Goal: Task Accomplishment & Management: Complete application form

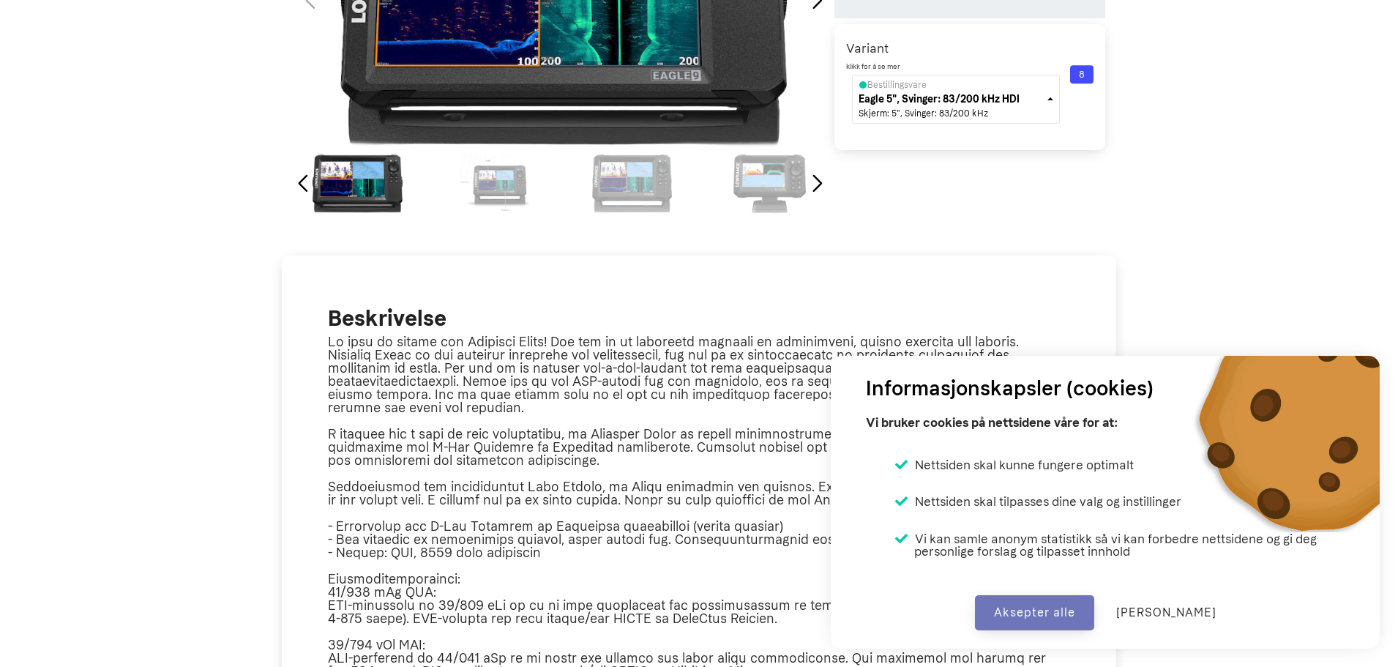
scroll to position [73, 0]
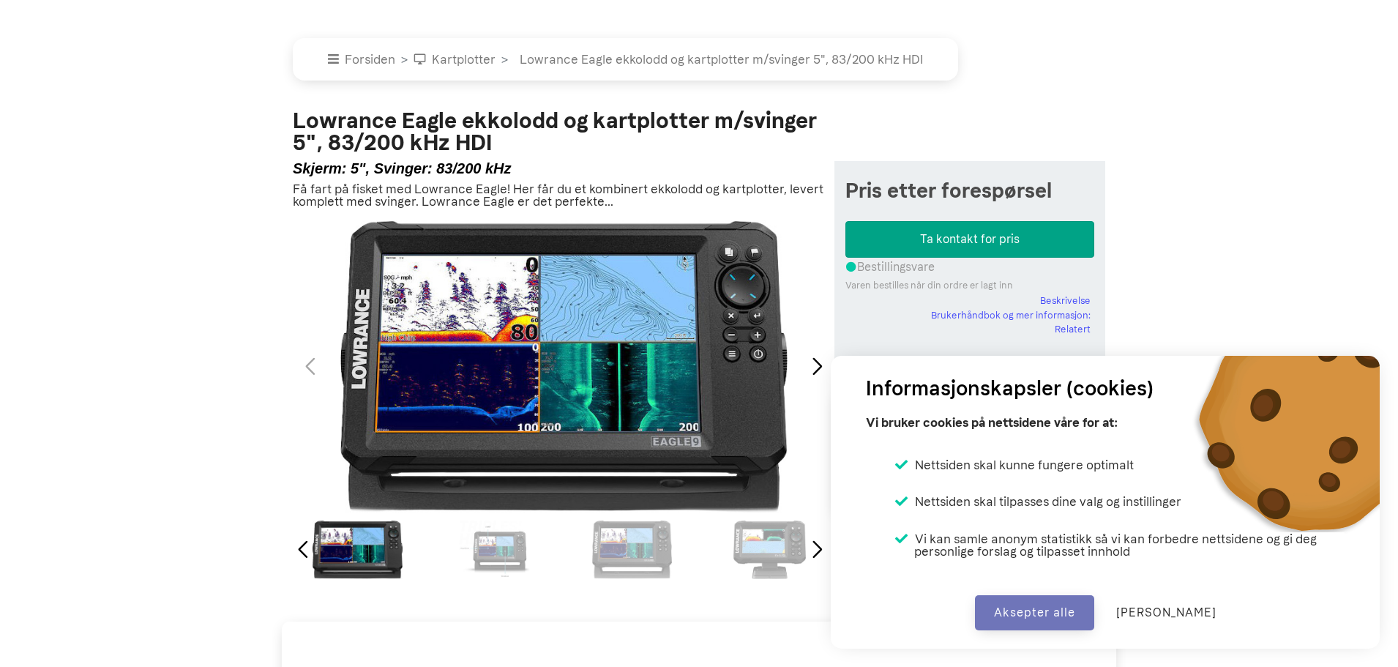
click at [975, 241] on link "Ta kontakt for pris" at bounding box center [970, 239] width 249 height 37
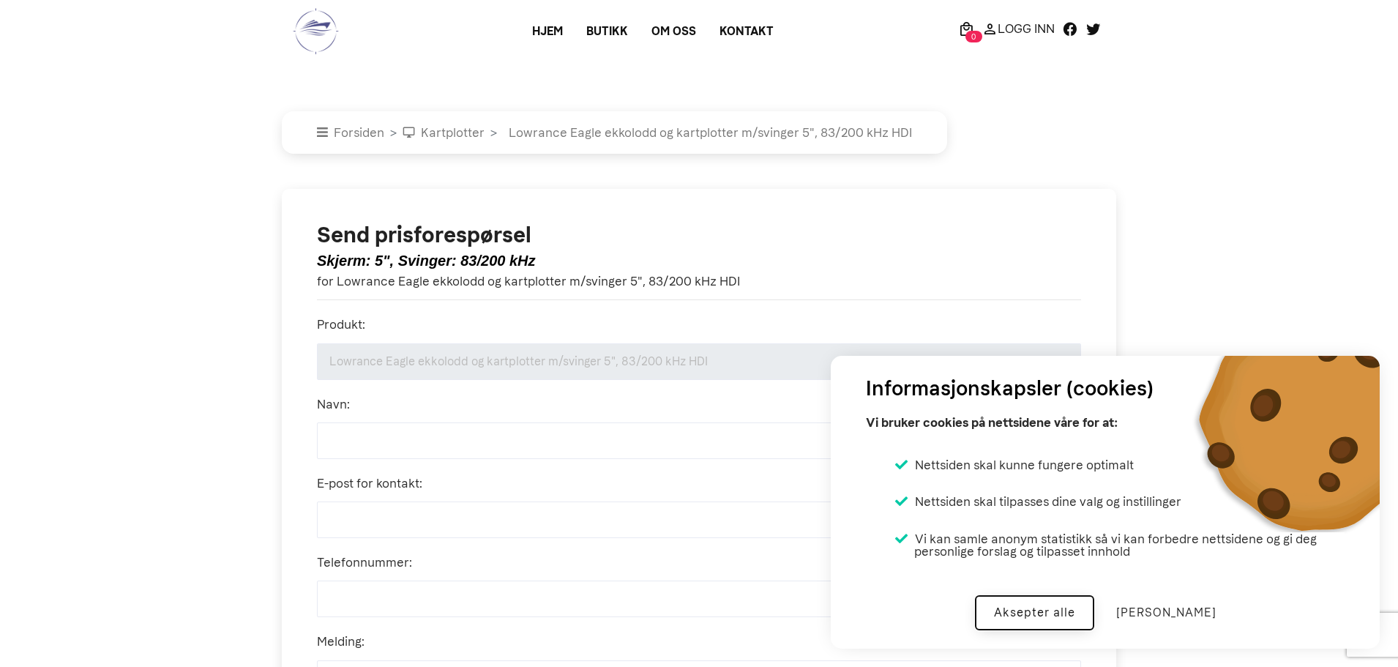
click at [1061, 613] on button "Aksepter alle" at bounding box center [1034, 612] width 119 height 35
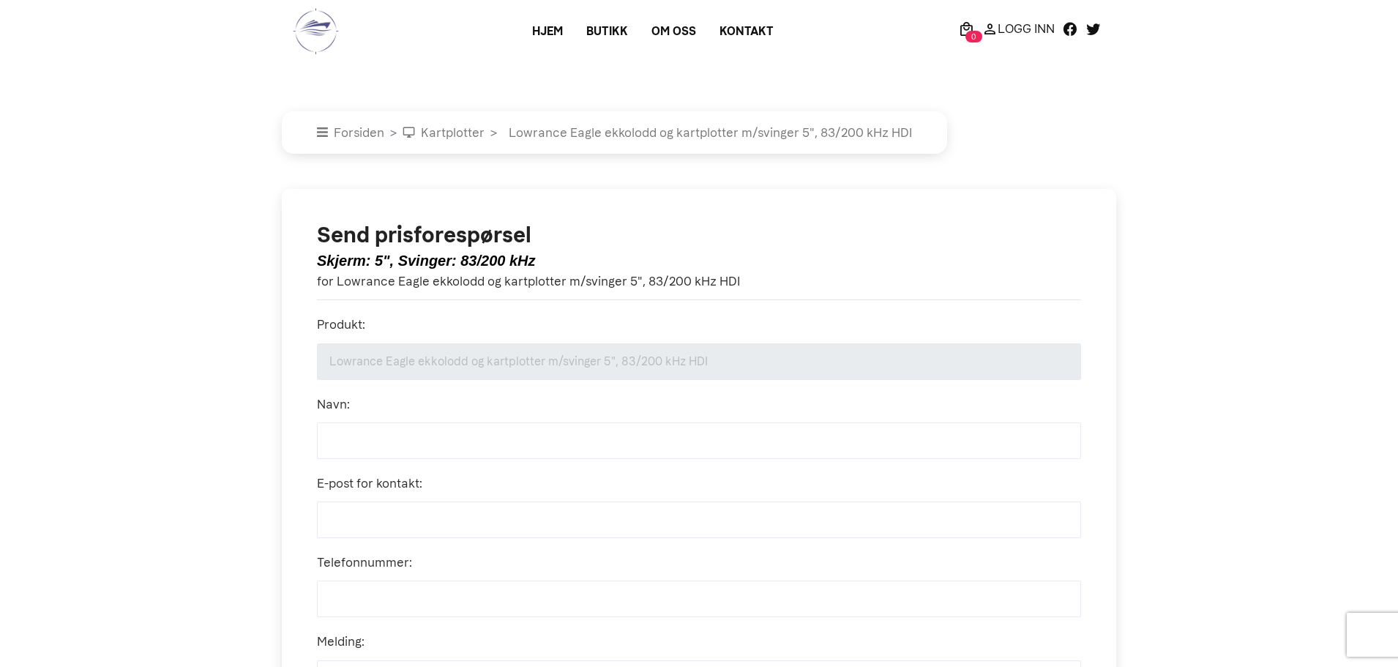
click at [341, 441] on input "Produkt:" at bounding box center [699, 440] width 764 height 37
type input "[PERSON_NAME]"
click at [365, 515] on input "E-post for kontakt:" at bounding box center [699, 519] width 764 height 37
type input "[EMAIL_ADDRESS][DOMAIN_NAME]"
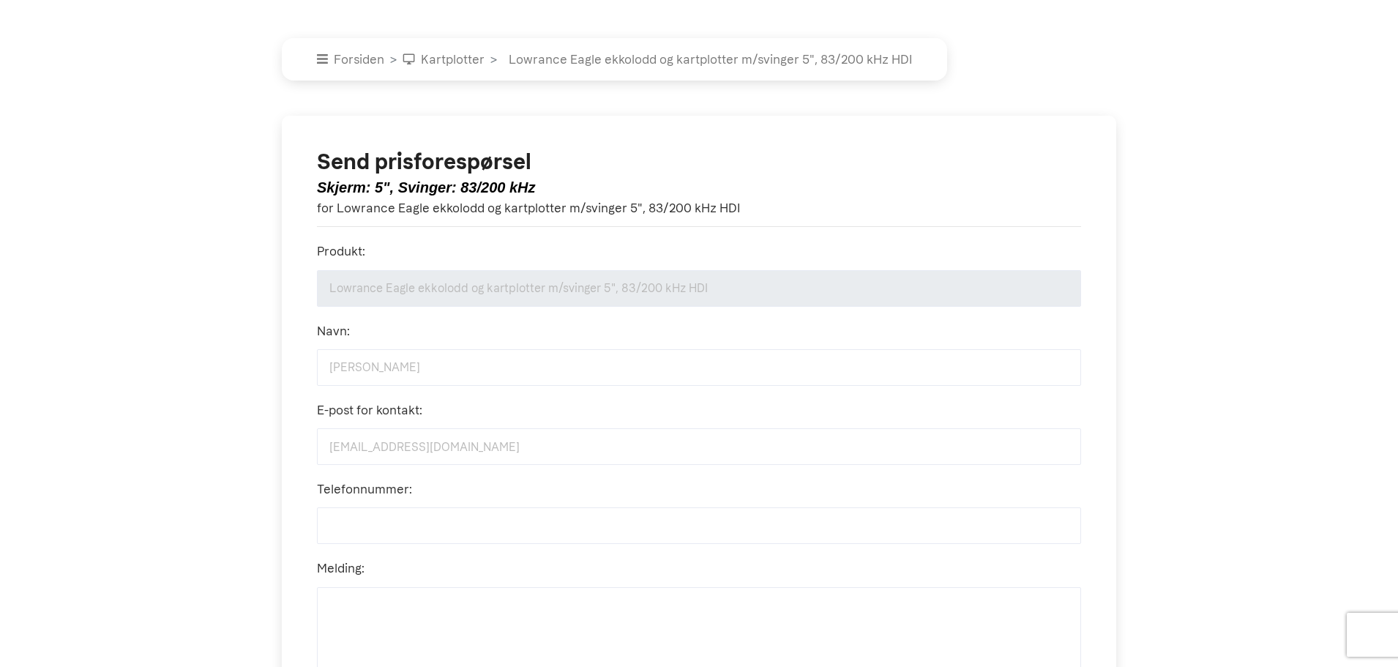
scroll to position [146, 0]
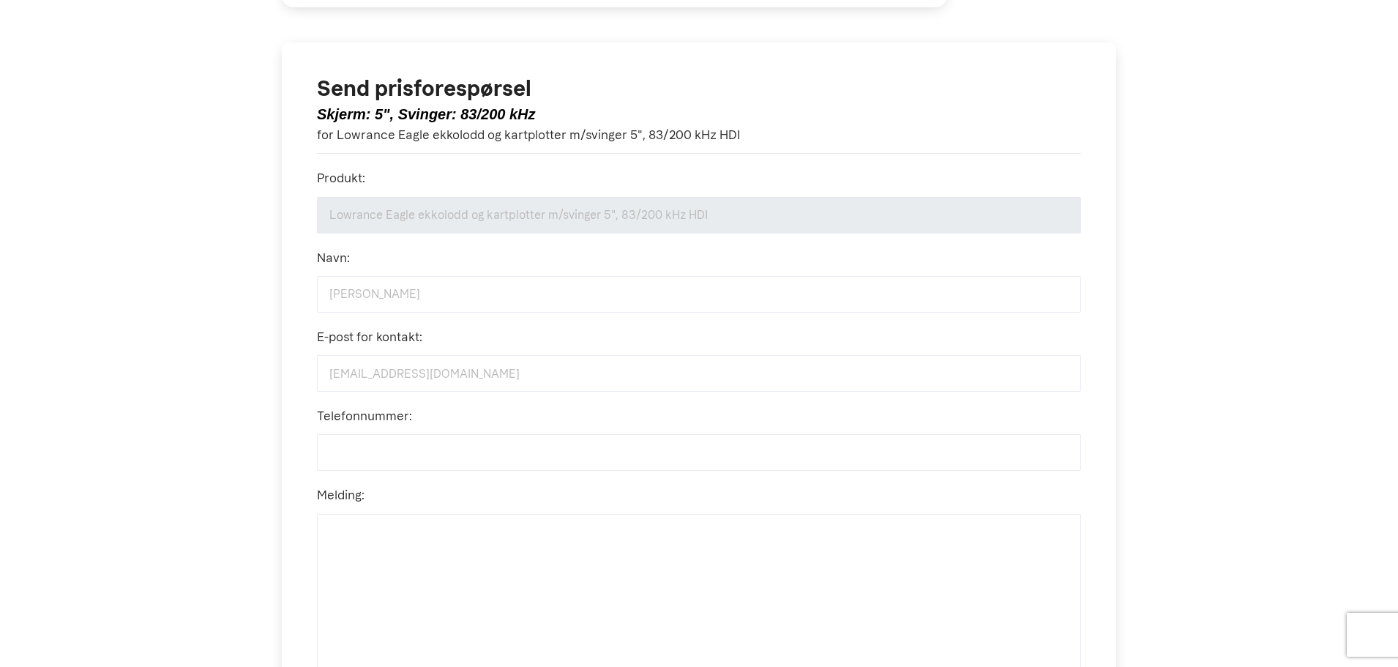
click at [340, 459] on input "Telefonnummer:" at bounding box center [699, 452] width 764 height 37
type input "90189885"
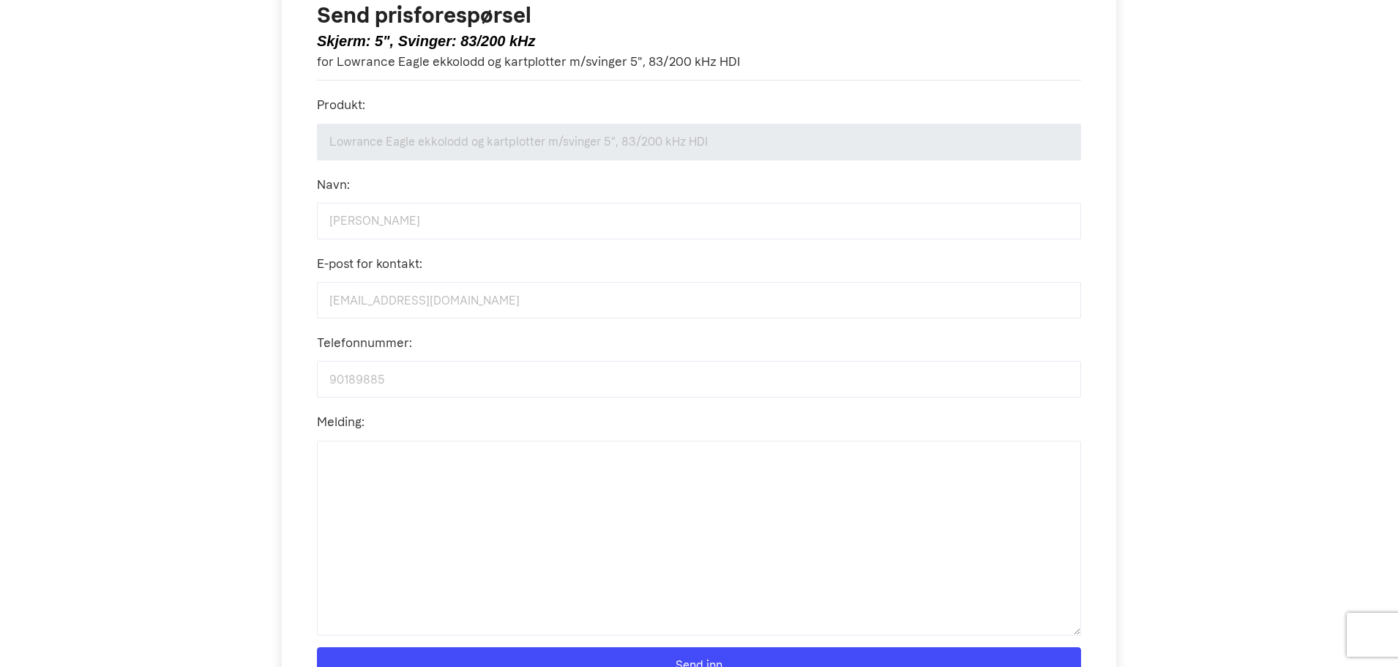
scroll to position [293, 0]
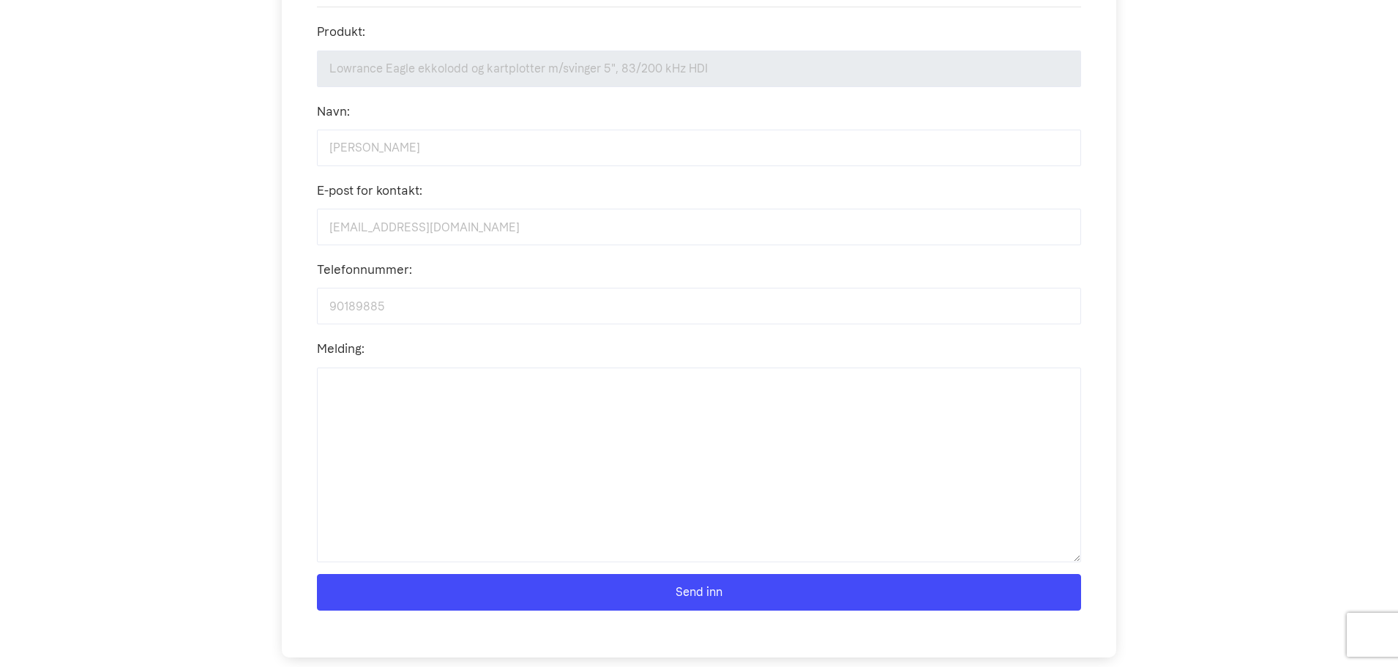
click at [348, 401] on textarea "Melding:" at bounding box center [699, 465] width 764 height 195
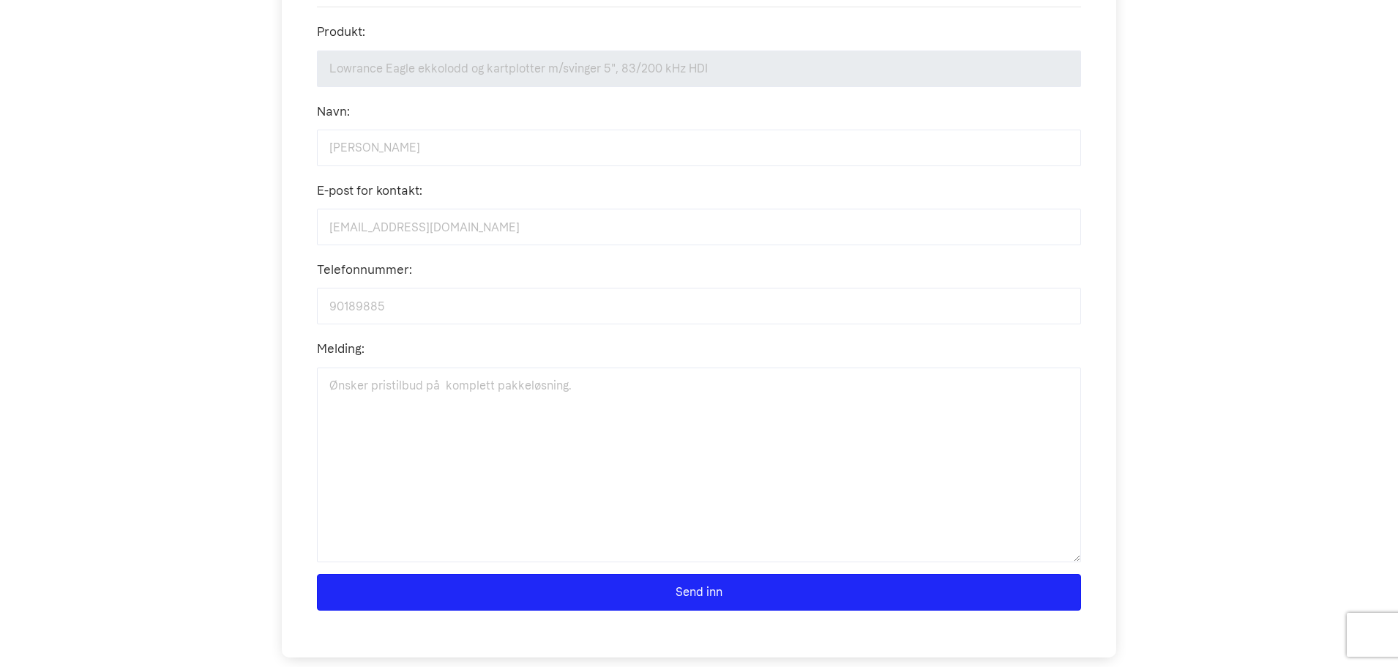
type textarea "Ønsker pristilbud på komplett pakkeløsning."
click at [692, 589] on button "Send inn" at bounding box center [699, 592] width 764 height 37
